Goal: Check status: Check status

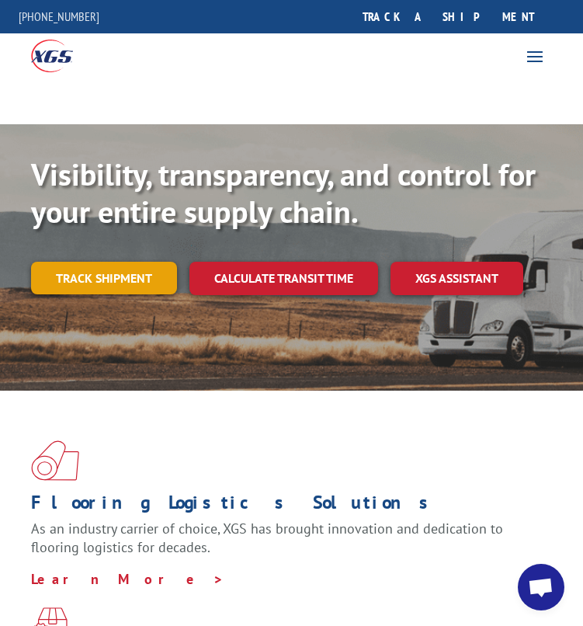
click at [142, 263] on link "Track shipment" at bounding box center [104, 278] width 146 height 33
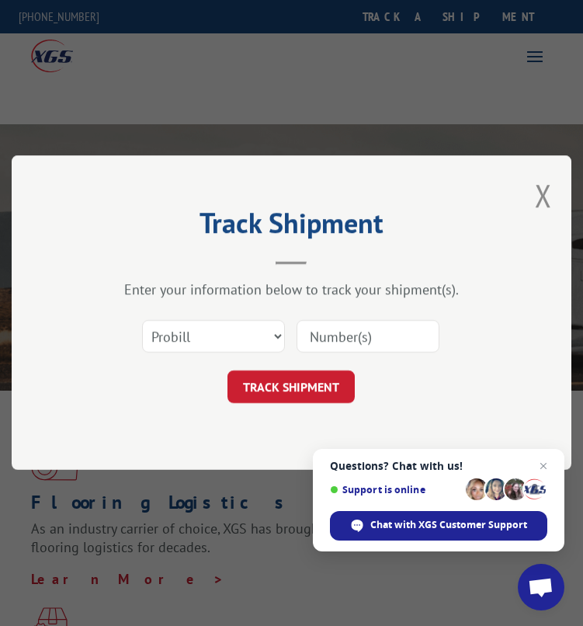
click at [147, 316] on div "Select category... Probill BOL PO" at bounding box center [291, 336] width 404 height 51
drag, startPoint x: 166, startPoint y: 332, endPoint x: 167, endPoint y: 341, distance: 8.6
click at [166, 332] on select "Select category... Probill BOL PO" at bounding box center [213, 337] width 143 height 33
select select "bol"
click at [142, 321] on select "Select category... Probill BOL PO" at bounding box center [213, 337] width 143 height 33
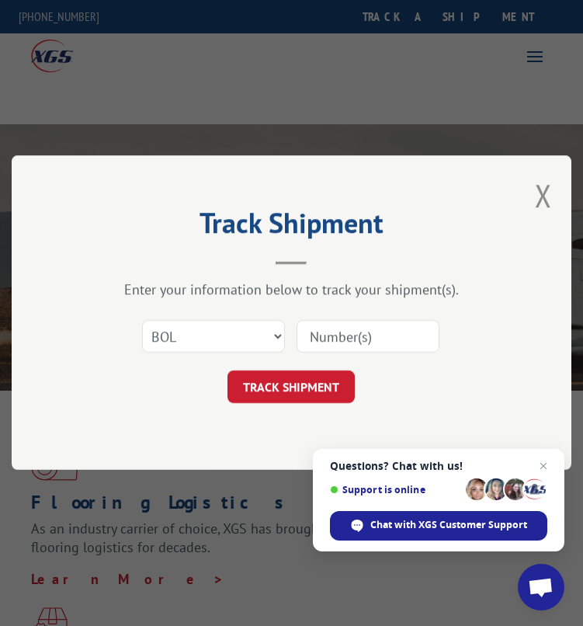
click at [437, 327] on input at bounding box center [368, 337] width 143 height 33
type input "RTM14197"
click button "TRACK SHIPMENT" at bounding box center [290, 387] width 127 height 33
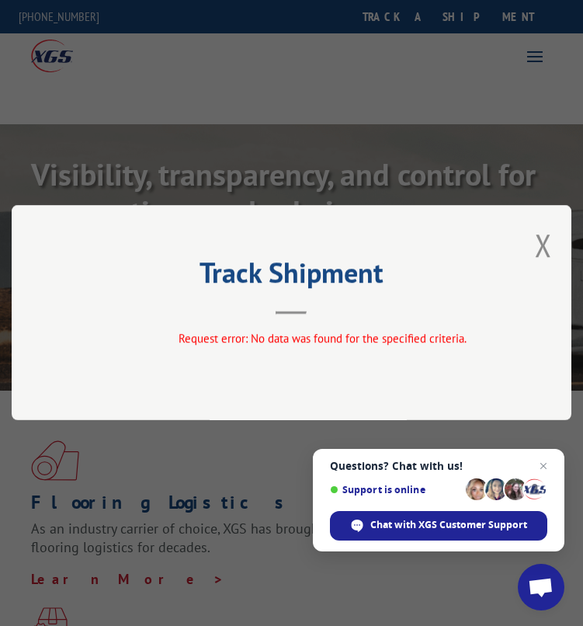
drag, startPoint x: 551, startPoint y: 279, endPoint x: 547, endPoint y: 251, distance: 29.0
click at [551, 280] on div "Track Shipment Request error: No data was found for the specified criteria." at bounding box center [292, 312] width 560 height 215
click at [547, 250] on button "Close modal" at bounding box center [543, 244] width 17 height 41
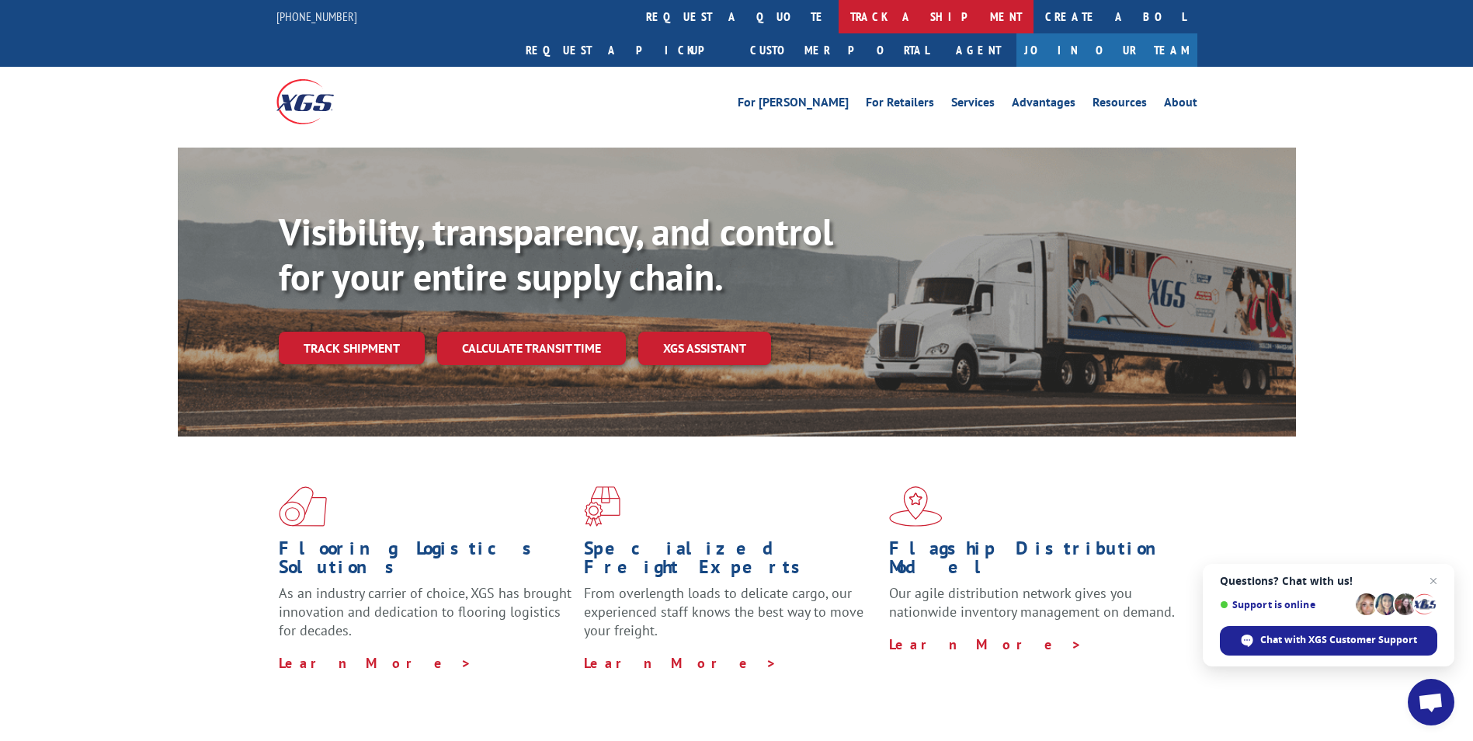
click at [838, 9] on link "track a shipment" at bounding box center [935, 16] width 195 height 33
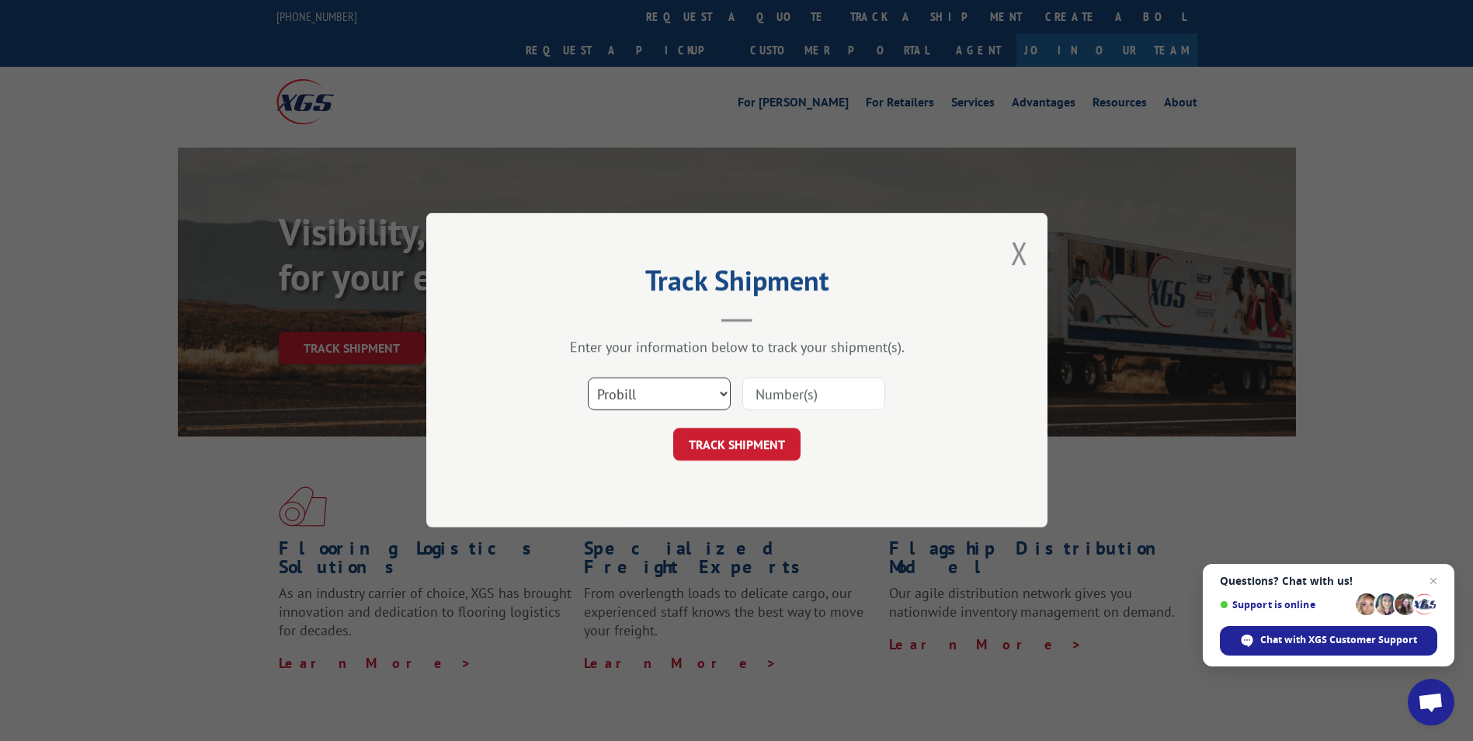
drag, startPoint x: 654, startPoint y: 381, endPoint x: 640, endPoint y: 413, distance: 34.5
click at [654, 381] on select "Select category... Probill BOL PO" at bounding box center [659, 394] width 143 height 33
click at [588, 378] on select "Select category... Probill BOL PO" at bounding box center [659, 394] width 143 height 33
click at [653, 401] on select "Select category... Probill BOL PO" at bounding box center [659, 394] width 143 height 33
click at [588, 378] on select "Select category... Probill BOL PO" at bounding box center [659, 394] width 143 height 33
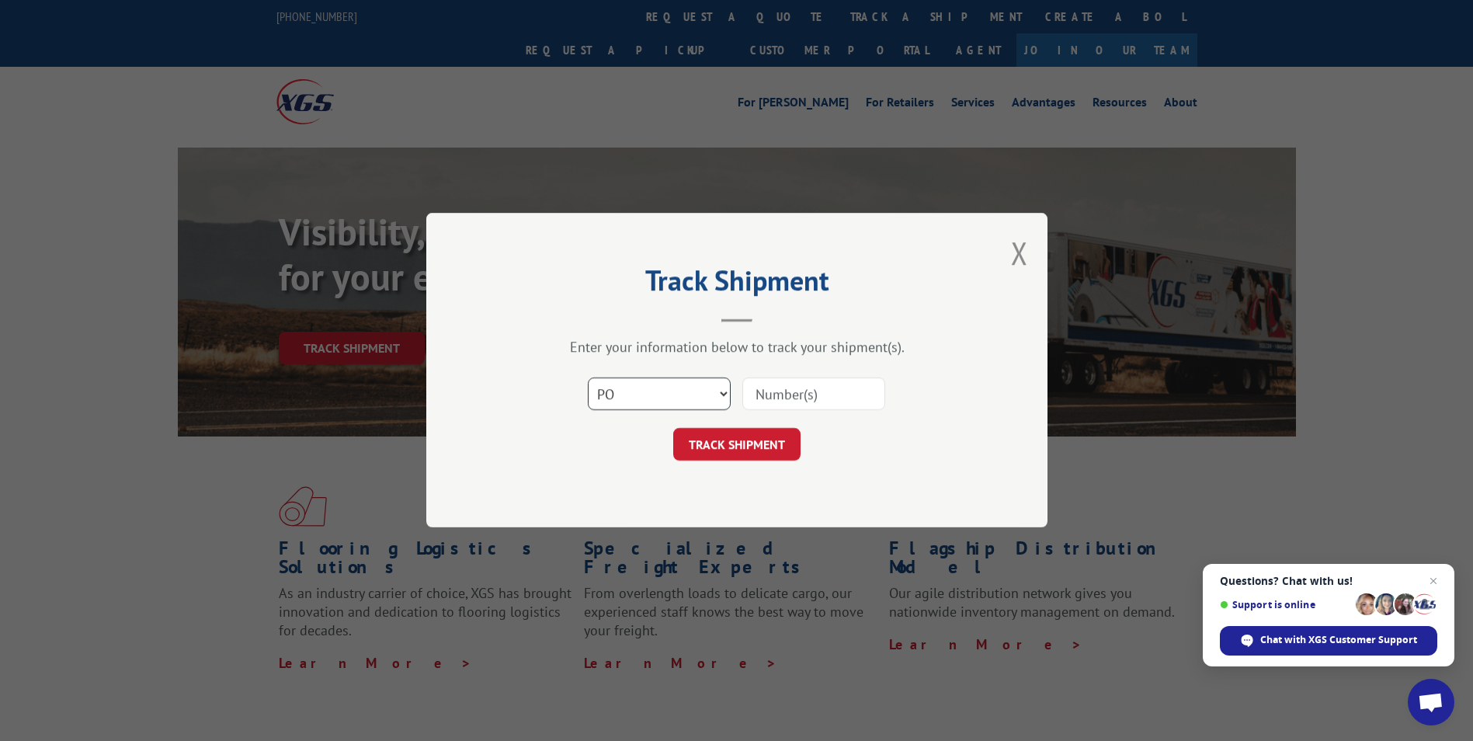
click at [637, 410] on select "Select category... Probill BOL PO" at bounding box center [659, 394] width 143 height 33
select select "bol"
click at [588, 378] on select "Select category... Probill BOL PO" at bounding box center [659, 394] width 143 height 33
click at [857, 376] on div at bounding box center [813, 394] width 143 height 36
click at [831, 398] on input at bounding box center [813, 394] width 143 height 33
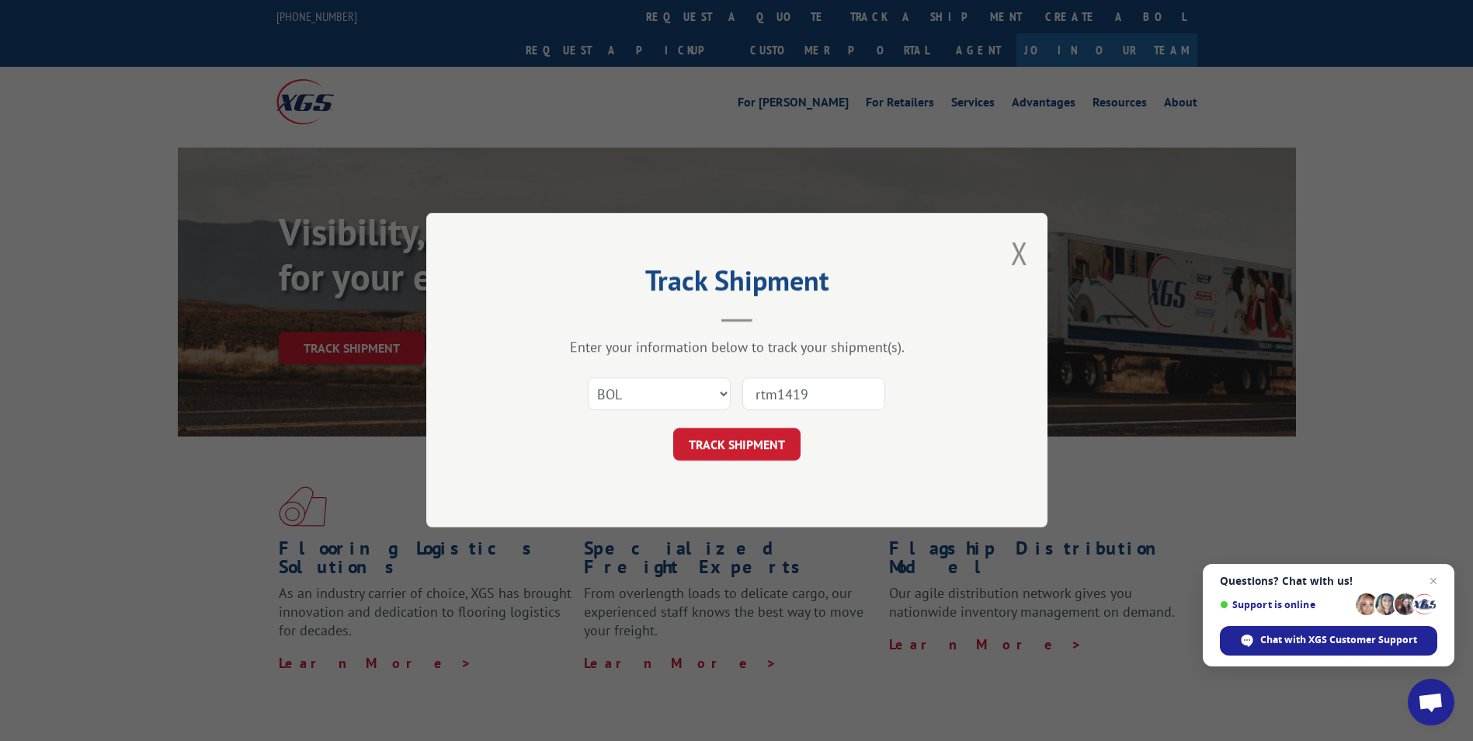
type input "rtm14197"
click button "TRACK SHIPMENT" at bounding box center [736, 445] width 127 height 33
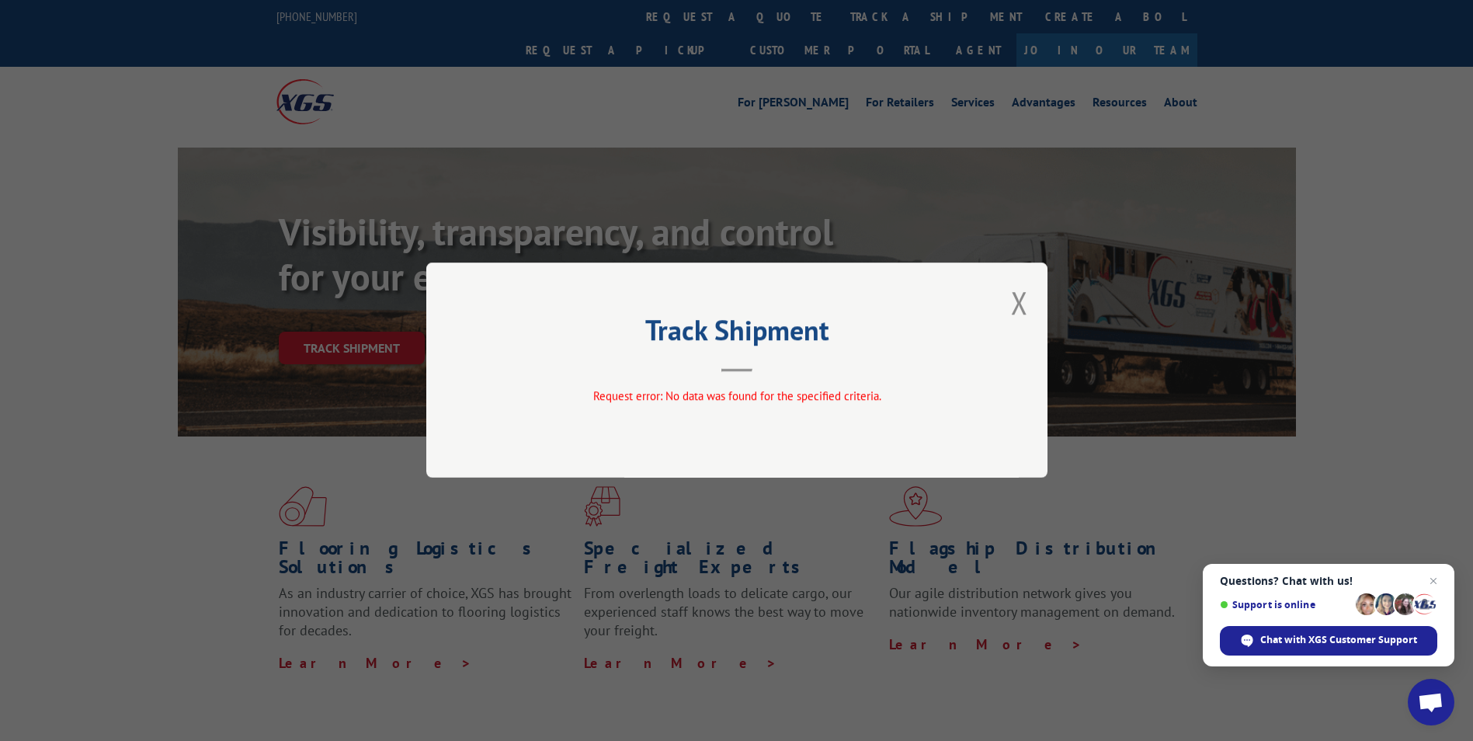
click at [1014, 279] on div "Track Shipment Request error: No data was found for the specified criteria." at bounding box center [736, 369] width 621 height 215
click at [1024, 290] on button "Close modal" at bounding box center [1019, 302] width 17 height 41
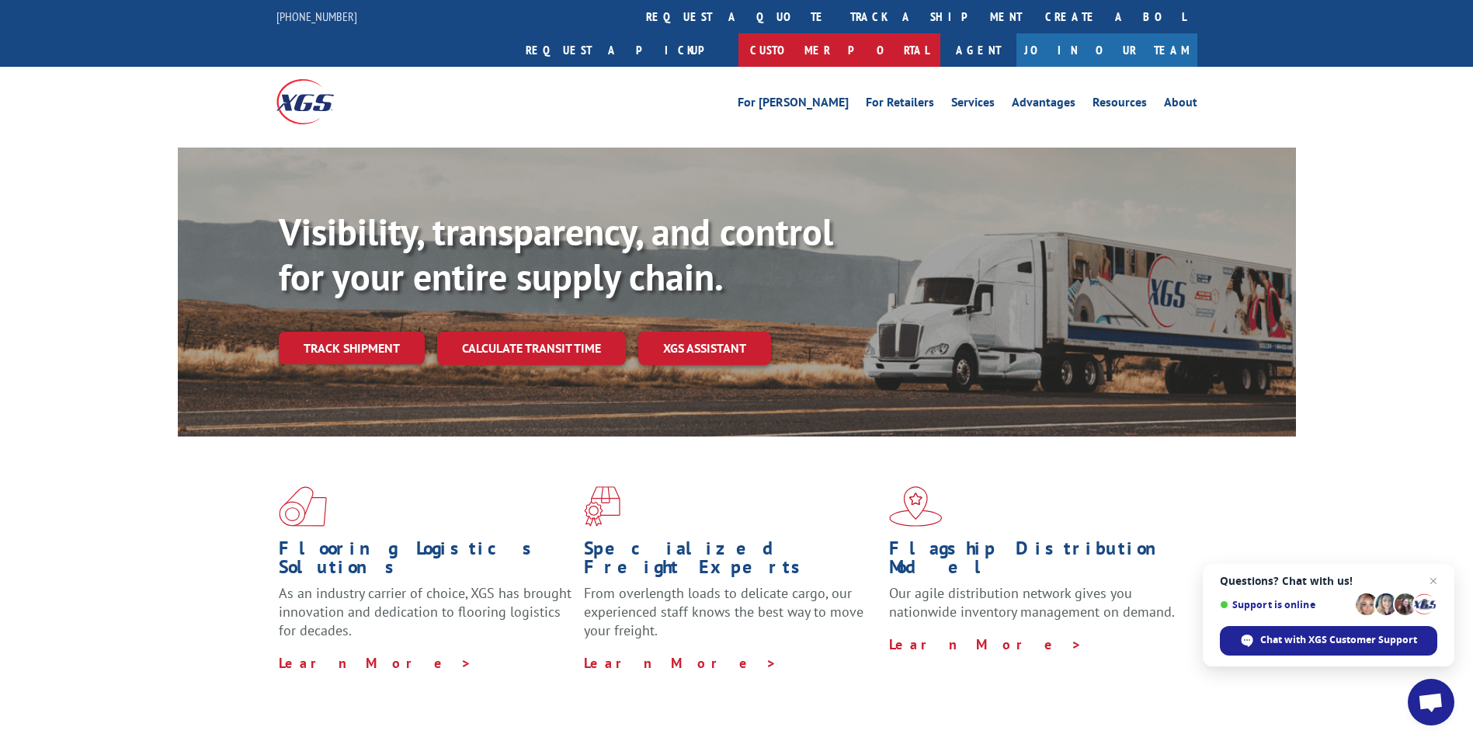
click at [940, 33] on link "Customer Portal" at bounding box center [839, 49] width 202 height 33
